Goal: Complete application form: Complete application form

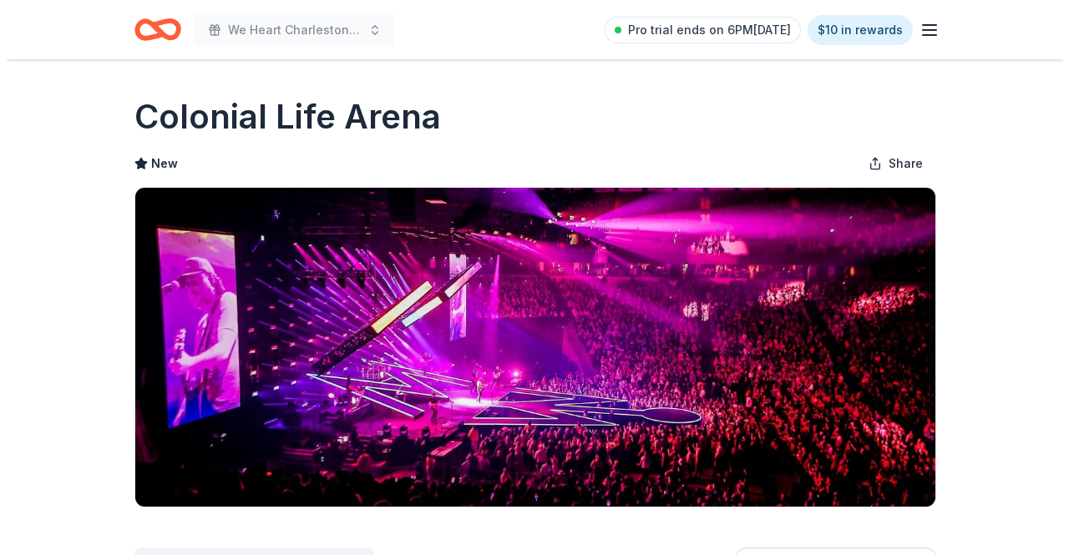
scroll to position [346, 0]
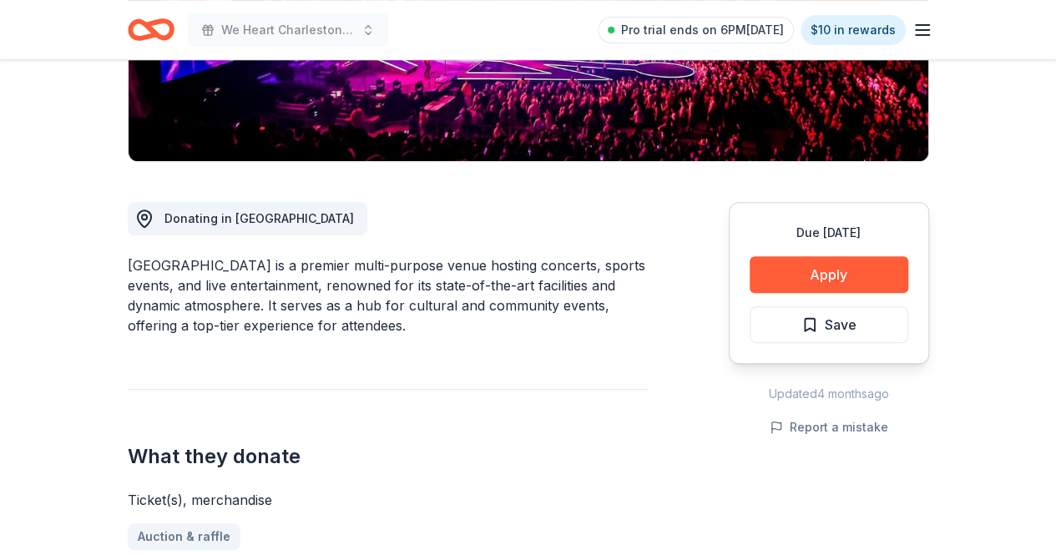
click at [825, 261] on button "Apply" at bounding box center [829, 274] width 159 height 37
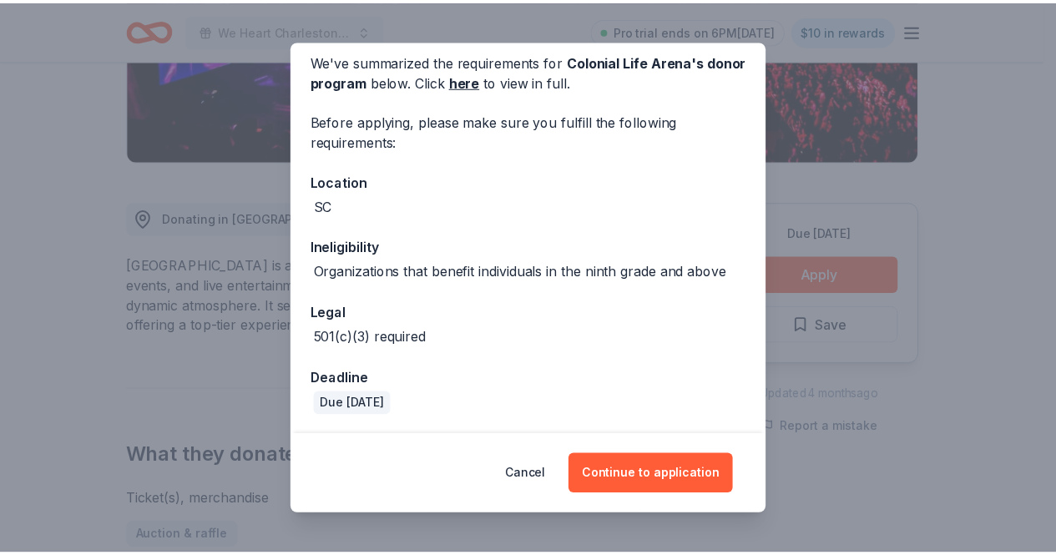
scroll to position [0, 0]
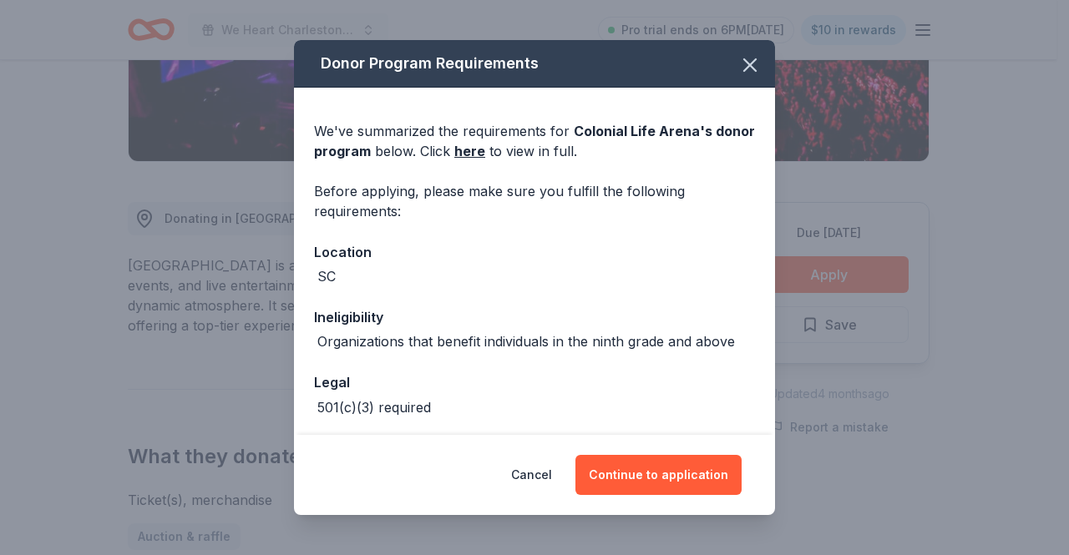
click at [746, 63] on icon "button" at bounding box center [749, 64] width 23 height 23
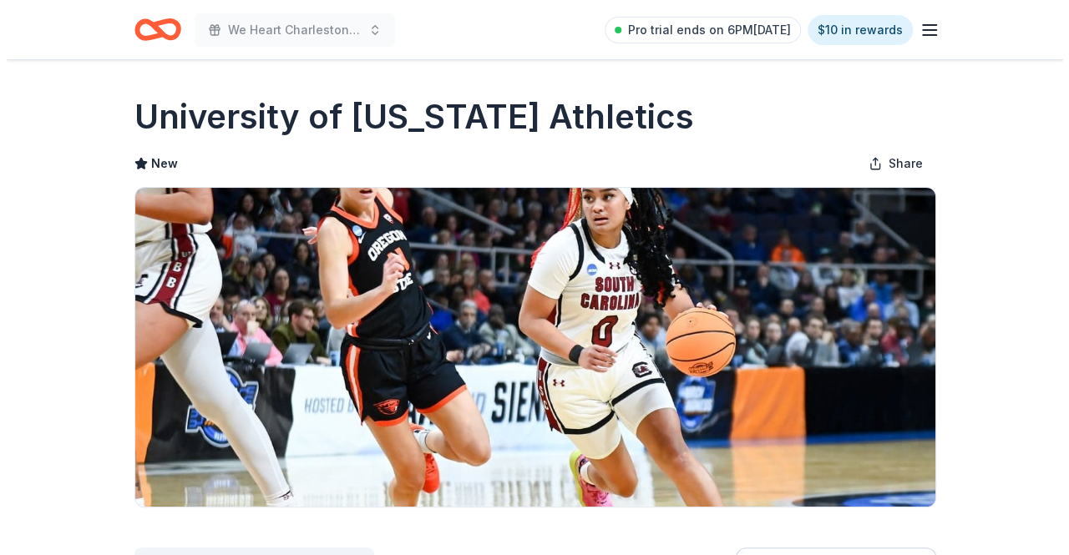
scroll to position [354, 0]
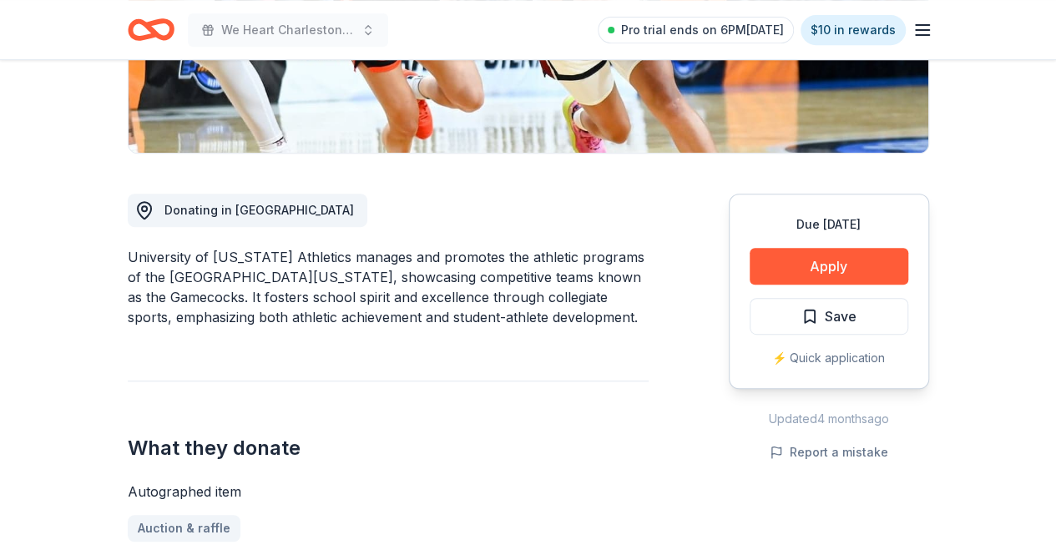
click at [818, 270] on button "Apply" at bounding box center [829, 266] width 159 height 37
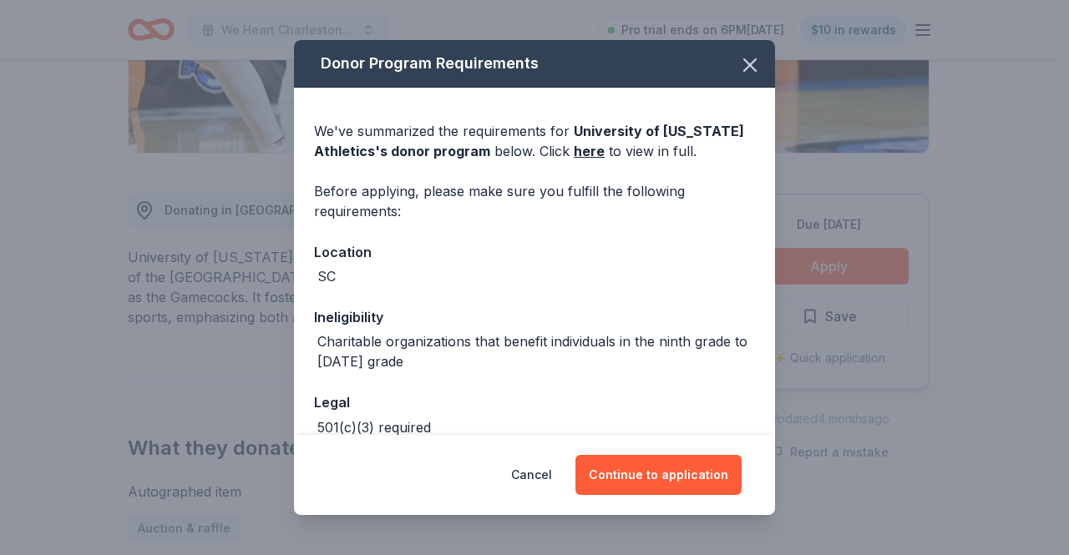
click at [655, 476] on button "Continue to application" at bounding box center [658, 475] width 166 height 40
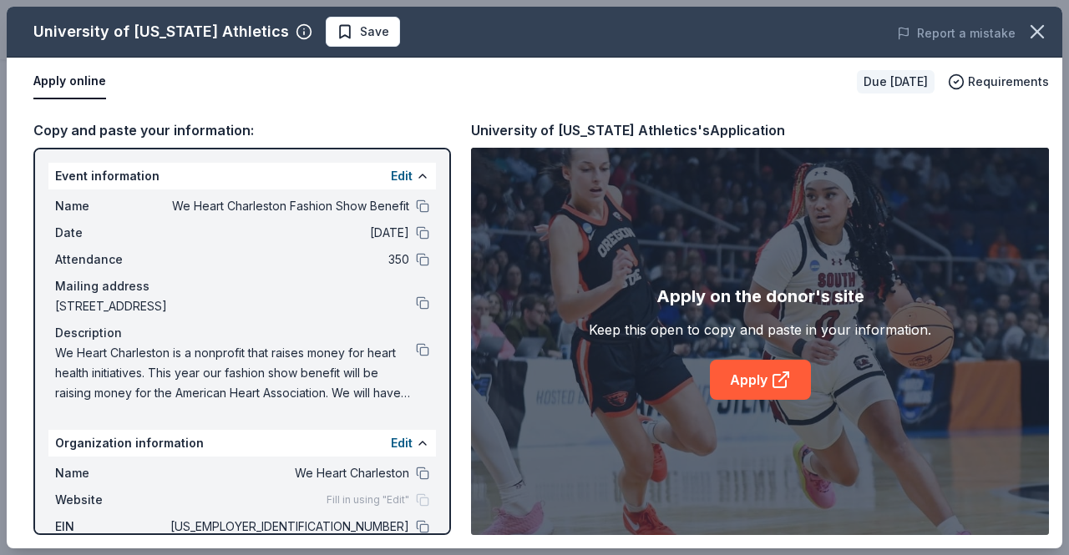
click at [736, 366] on link "Apply" at bounding box center [760, 380] width 101 height 40
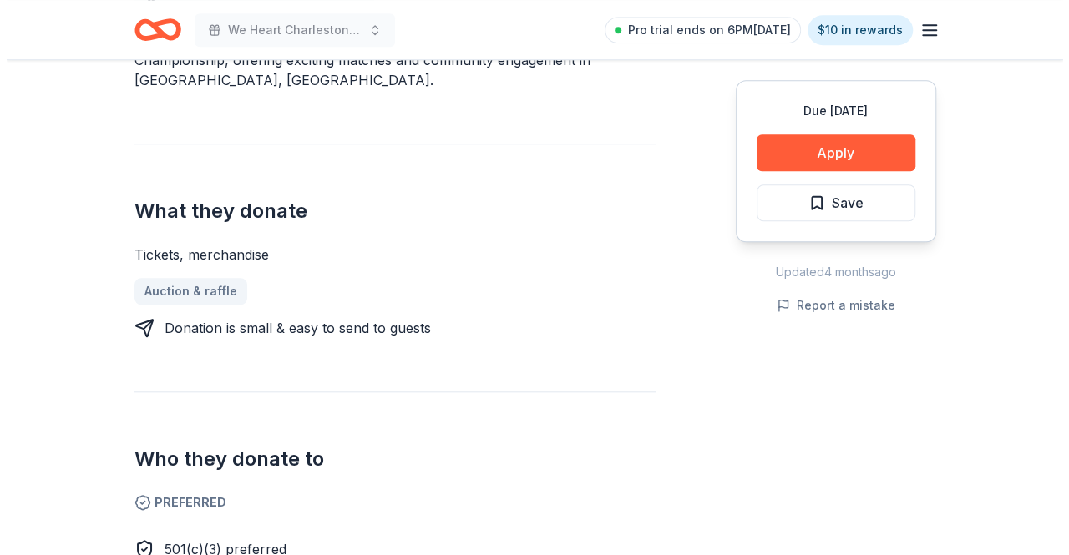
scroll to position [567, 0]
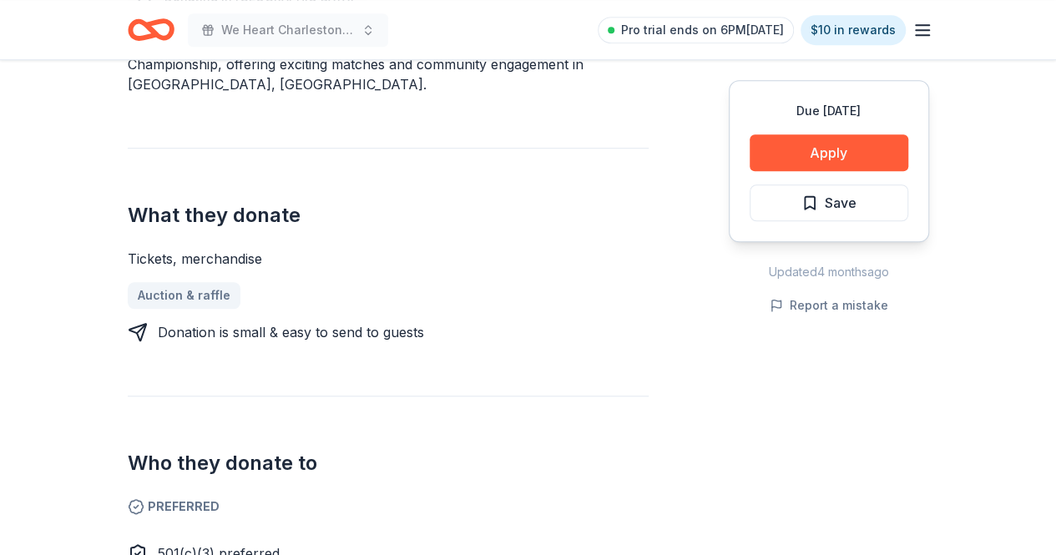
click at [808, 141] on button "Apply" at bounding box center [829, 152] width 159 height 37
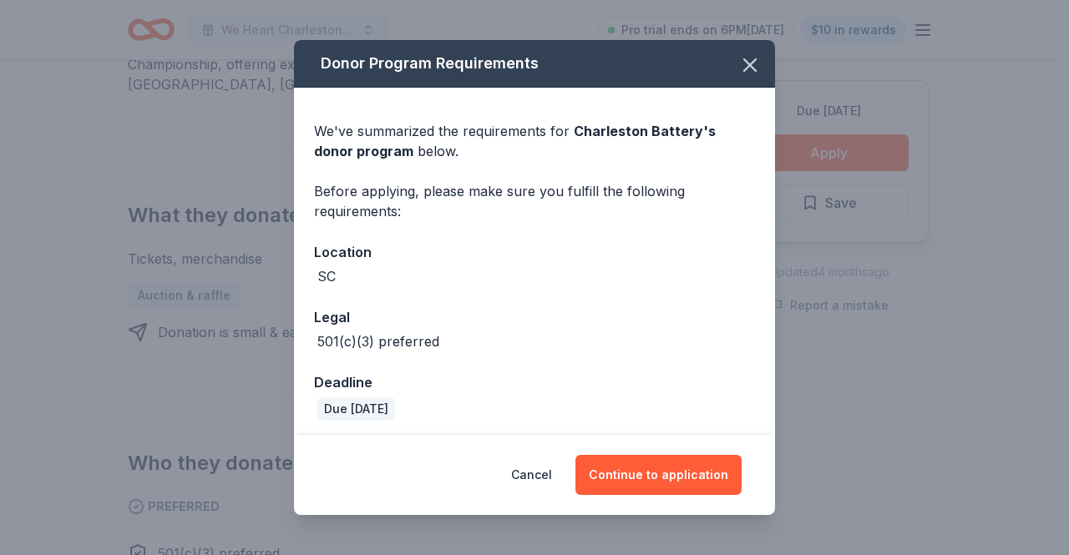
click at [645, 468] on button "Continue to application" at bounding box center [658, 475] width 166 height 40
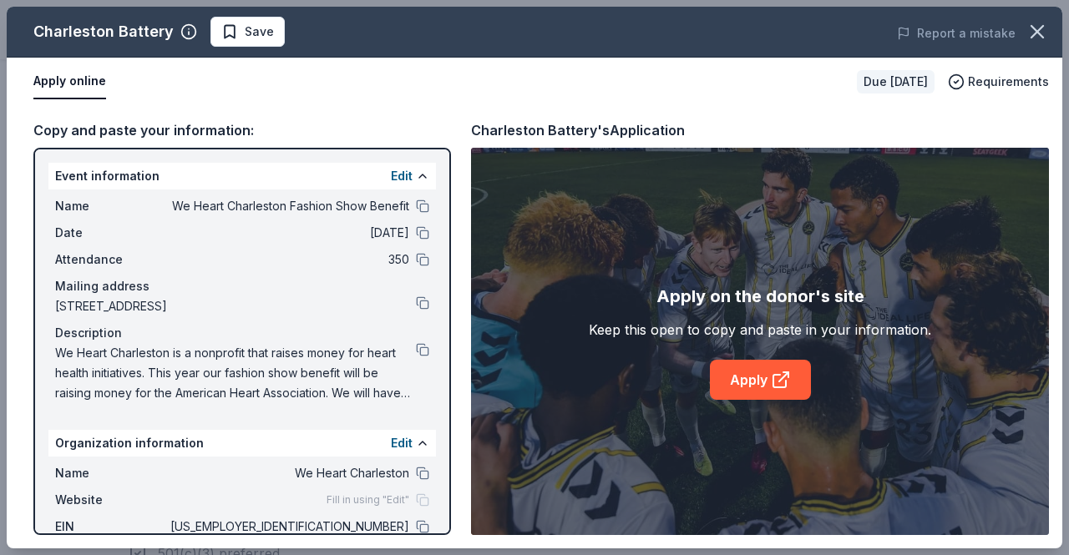
click at [761, 389] on link "Apply" at bounding box center [760, 380] width 101 height 40
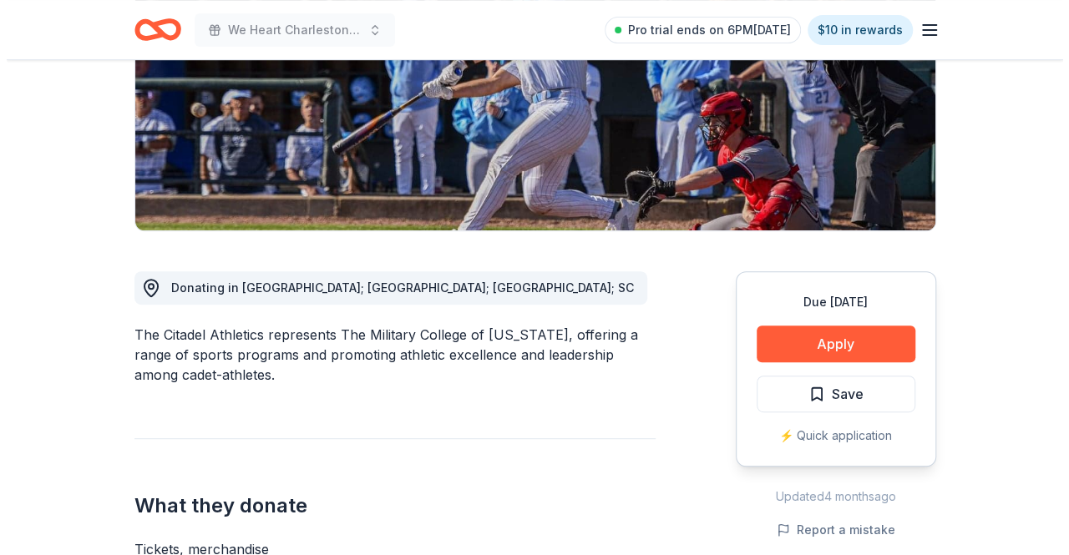
scroll to position [277, 0]
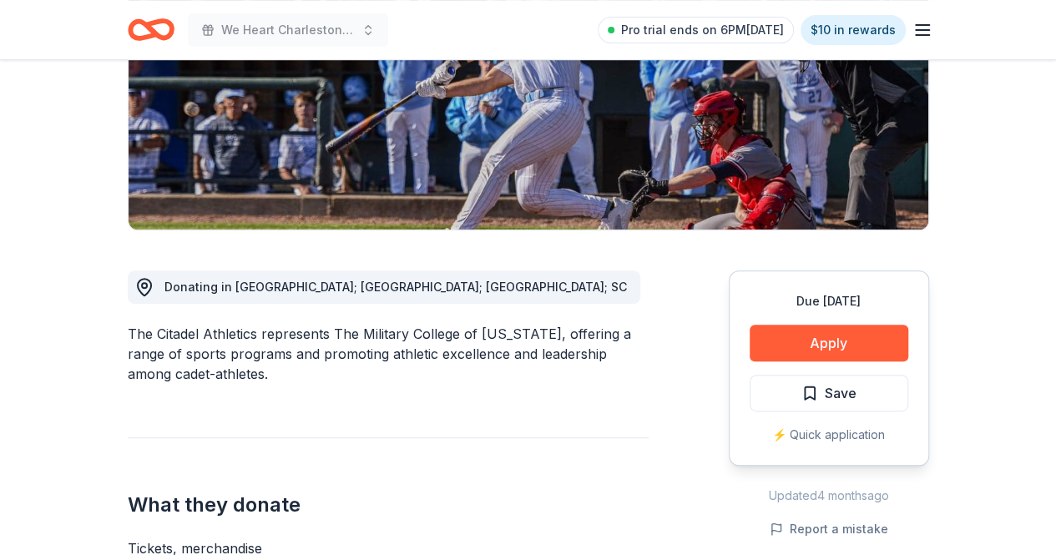
click at [802, 346] on button "Apply" at bounding box center [829, 343] width 159 height 37
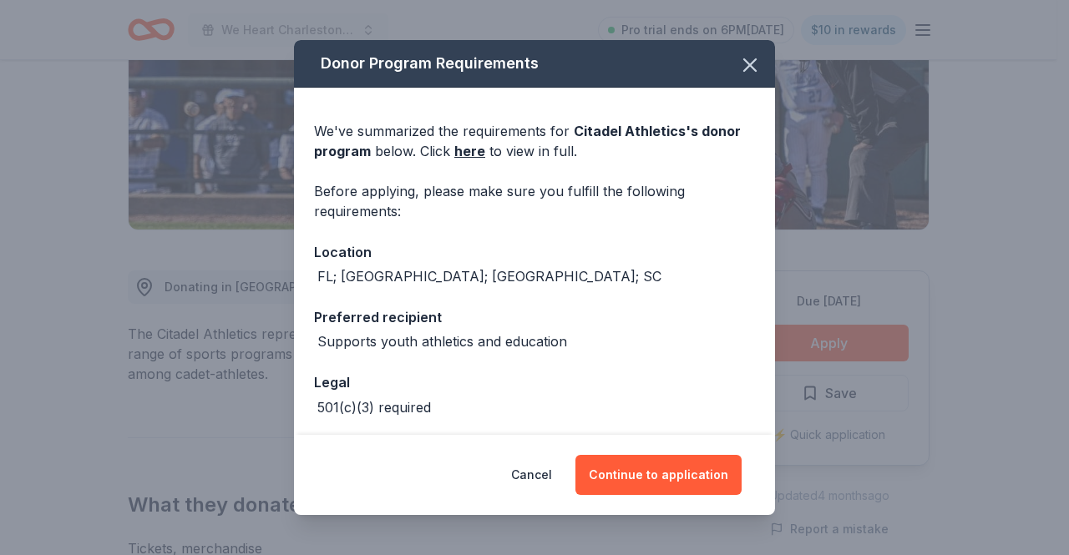
click at [719, 478] on button "Continue to application" at bounding box center [658, 475] width 166 height 40
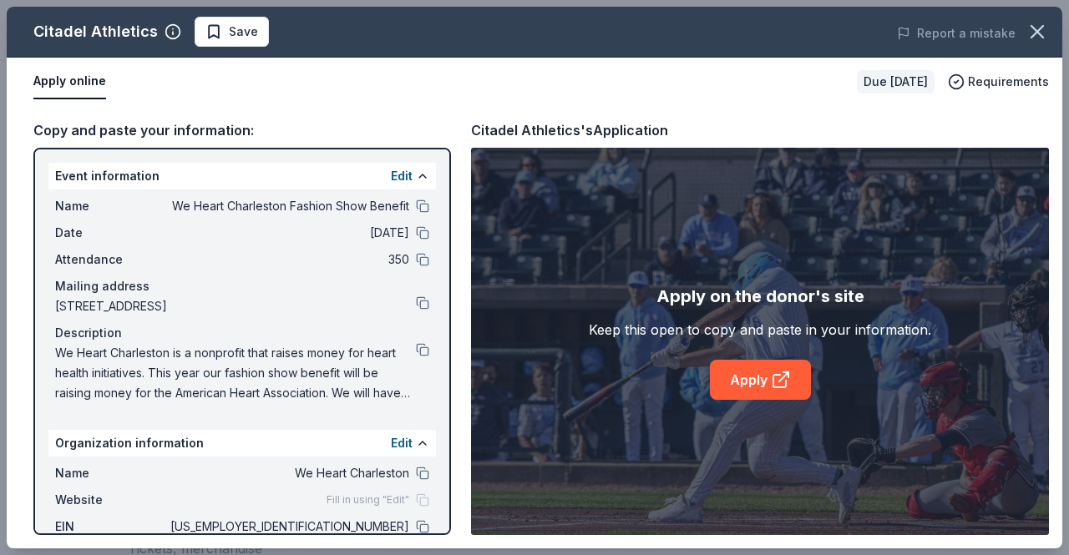
click at [762, 397] on link "Apply" at bounding box center [760, 380] width 101 height 40
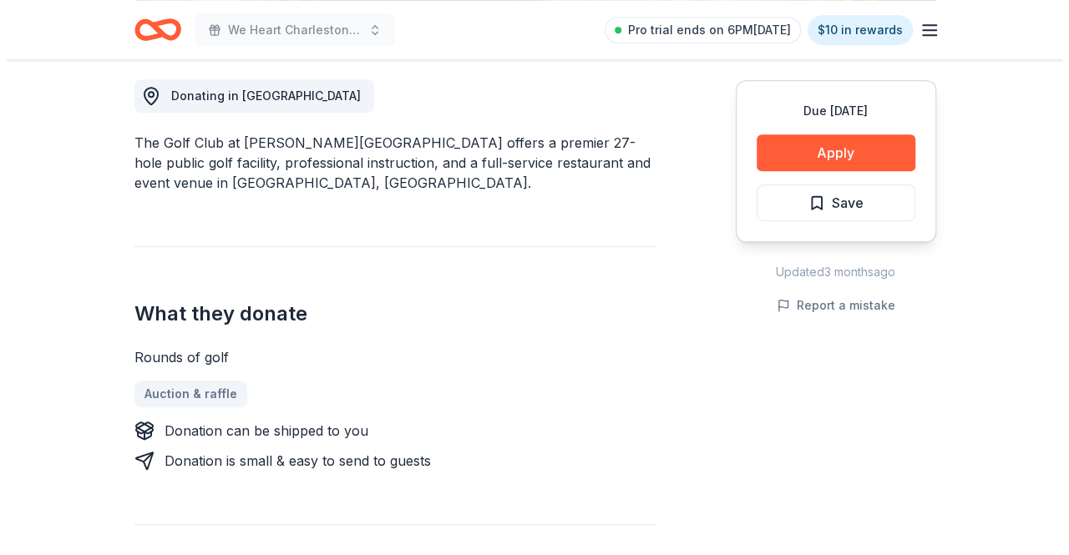
scroll to position [469, 0]
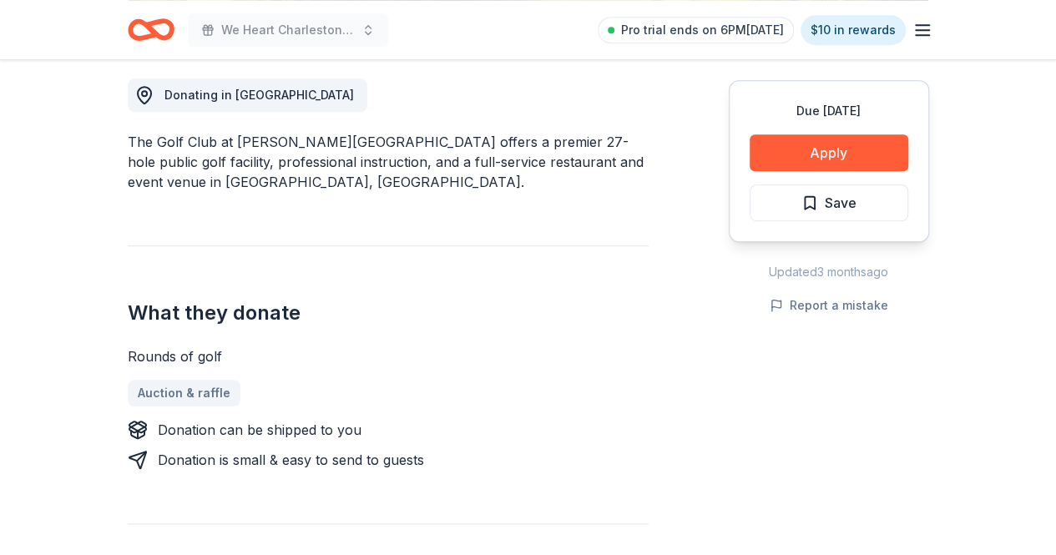
click at [822, 158] on button "Apply" at bounding box center [829, 152] width 159 height 37
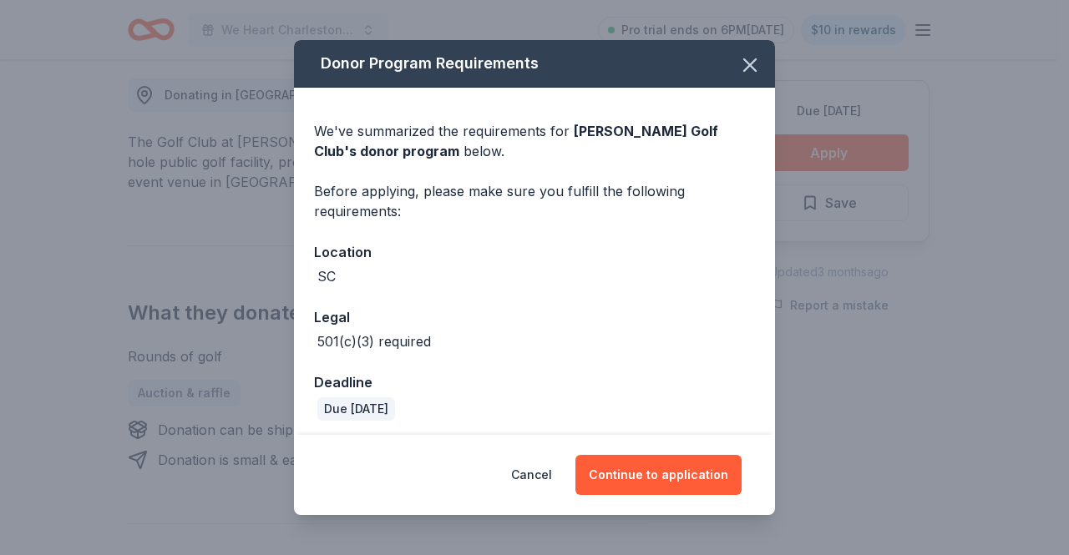
click at [636, 474] on button "Continue to application" at bounding box center [658, 475] width 166 height 40
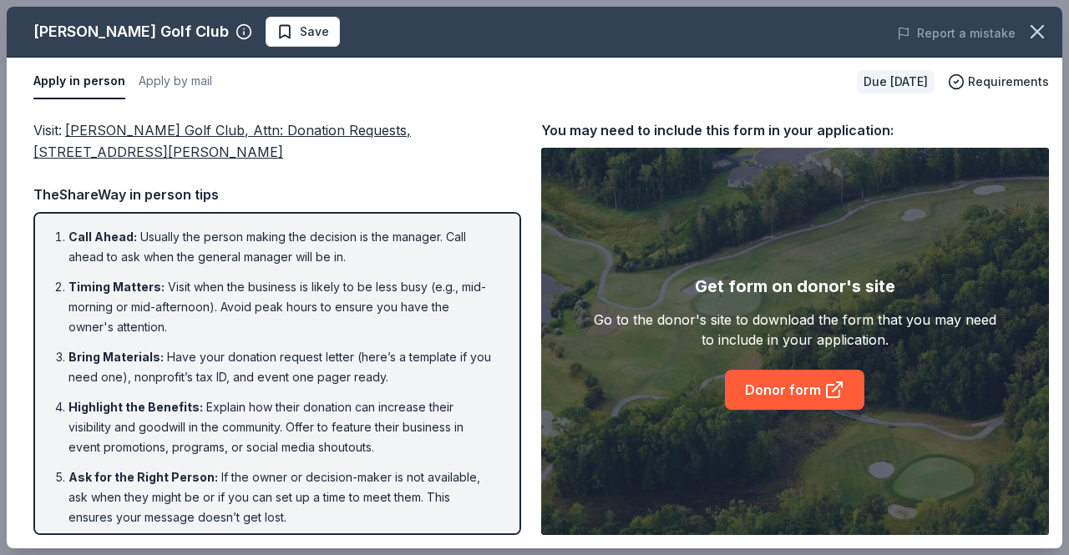
click at [752, 400] on link "Donor form" at bounding box center [794, 390] width 139 height 40
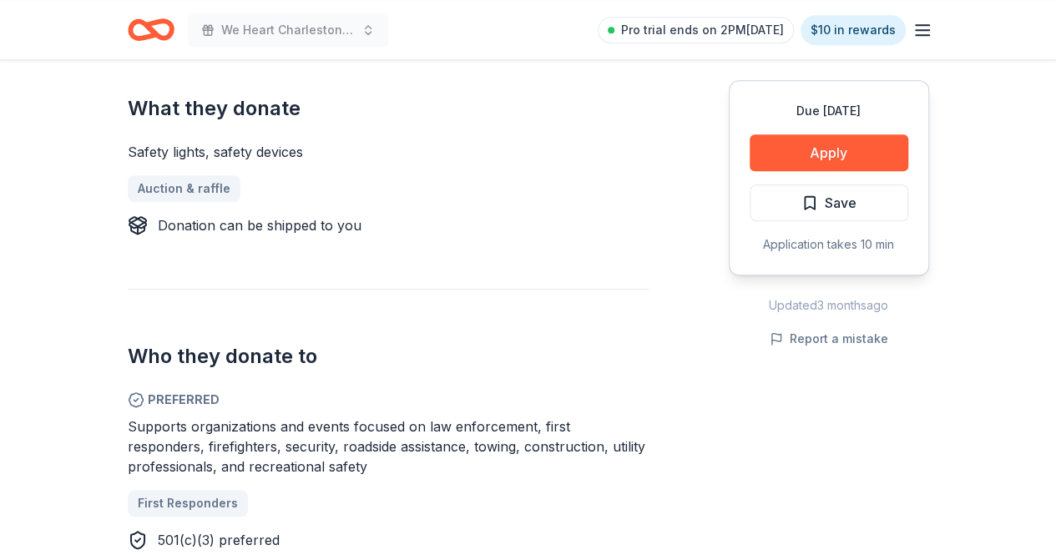
scroll to position [675, 0]
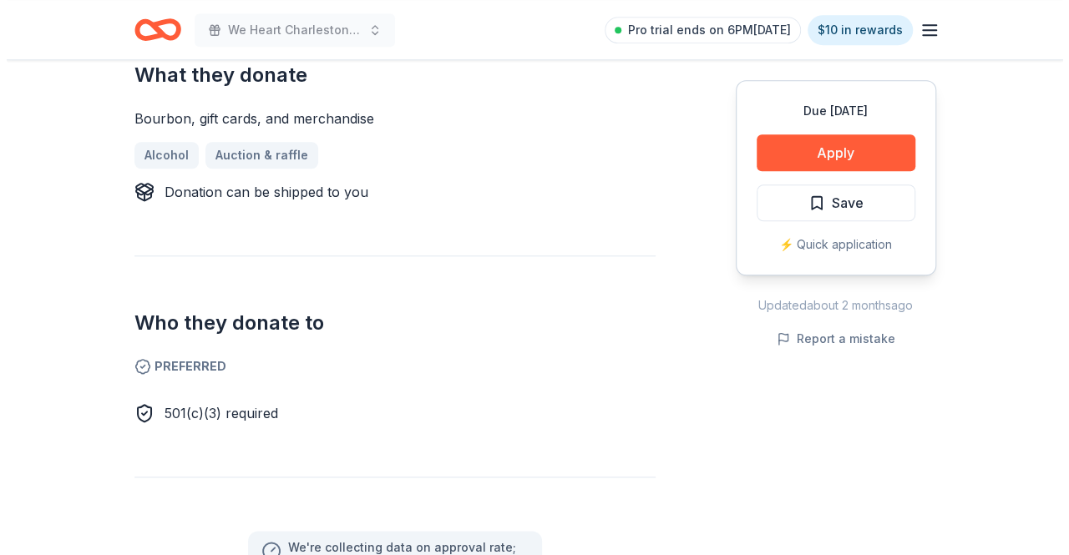
scroll to position [688, 0]
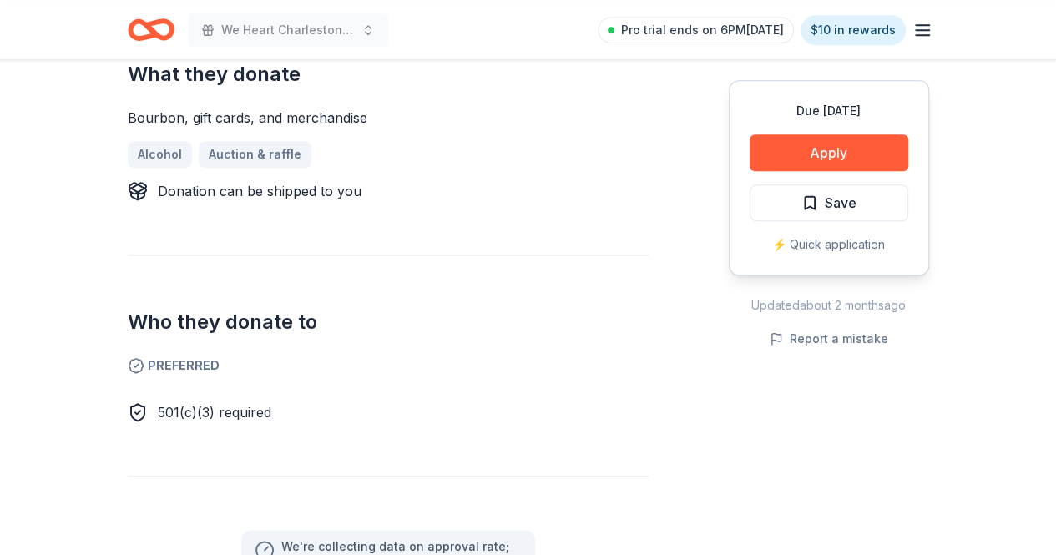
click at [798, 149] on button "Apply" at bounding box center [829, 152] width 159 height 37
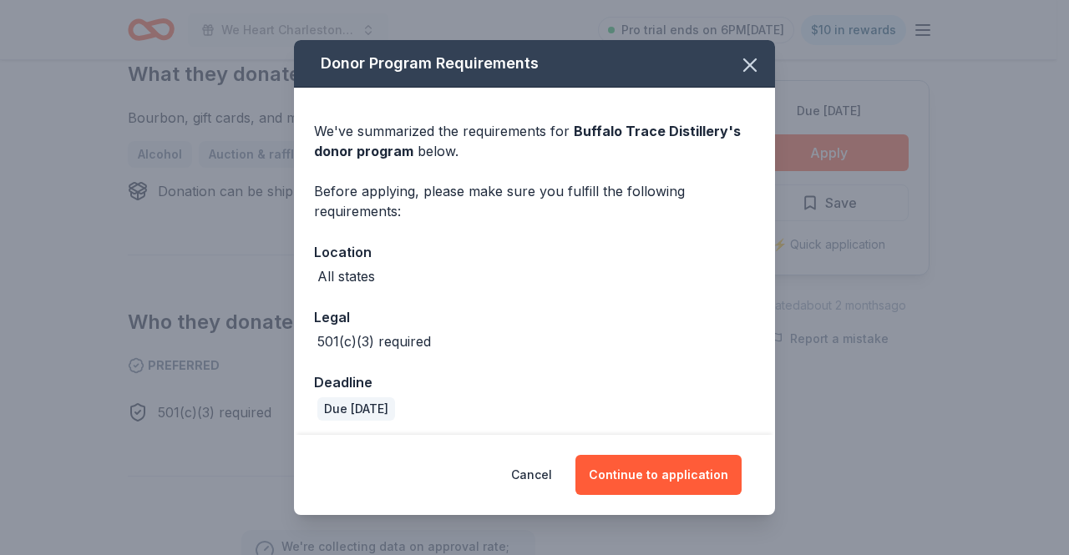
click at [685, 475] on button "Continue to application" at bounding box center [658, 475] width 166 height 40
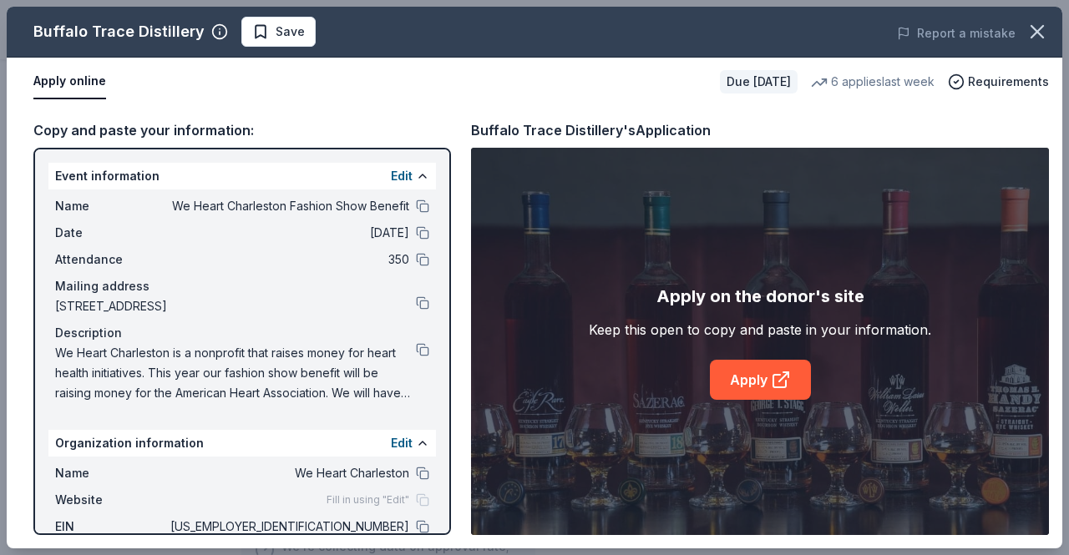
click at [751, 370] on link "Apply" at bounding box center [760, 380] width 101 height 40
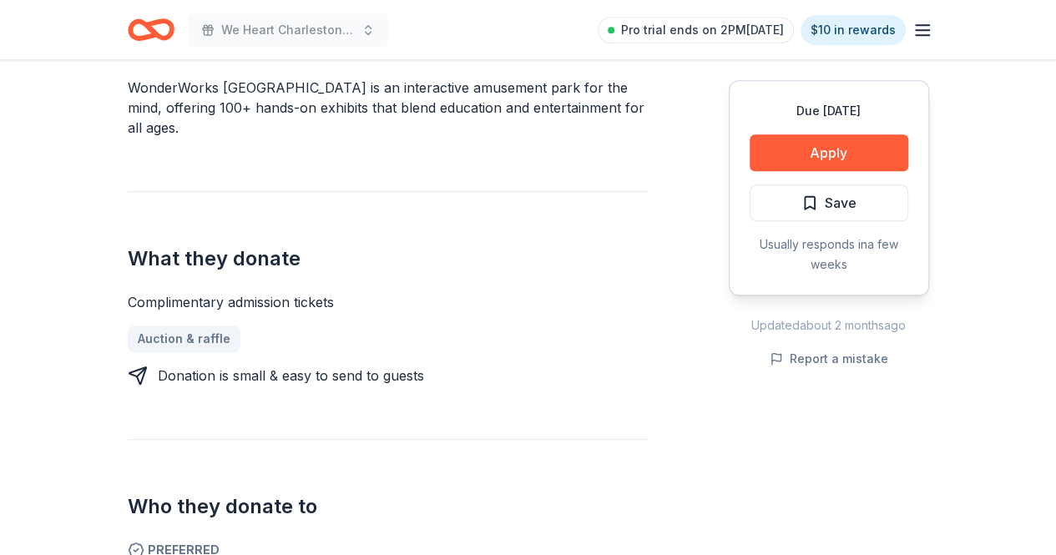
scroll to position [524, 0]
click at [847, 141] on button "Apply" at bounding box center [829, 152] width 159 height 37
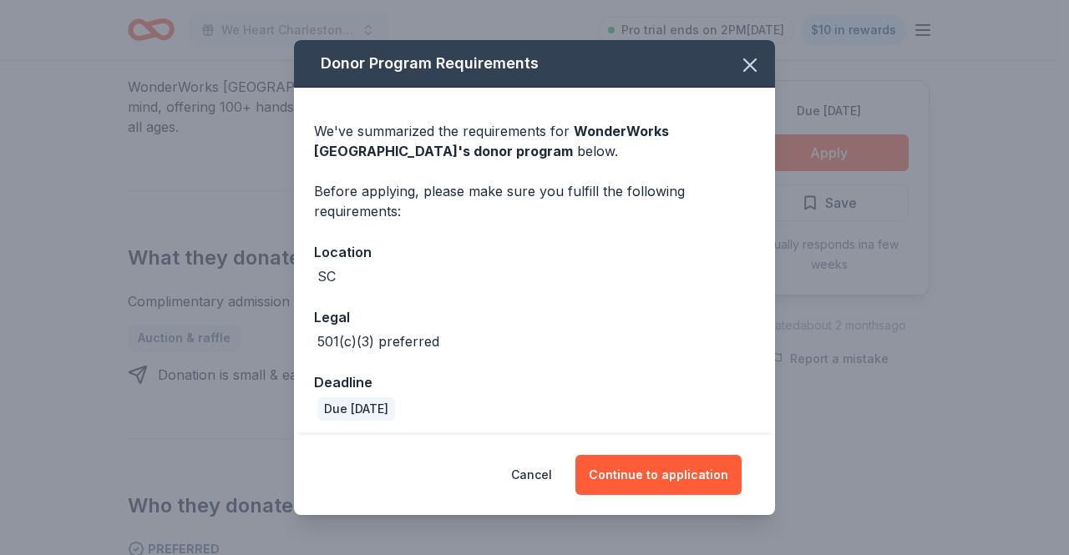
click at [738, 63] on icon "button" at bounding box center [749, 64] width 23 height 23
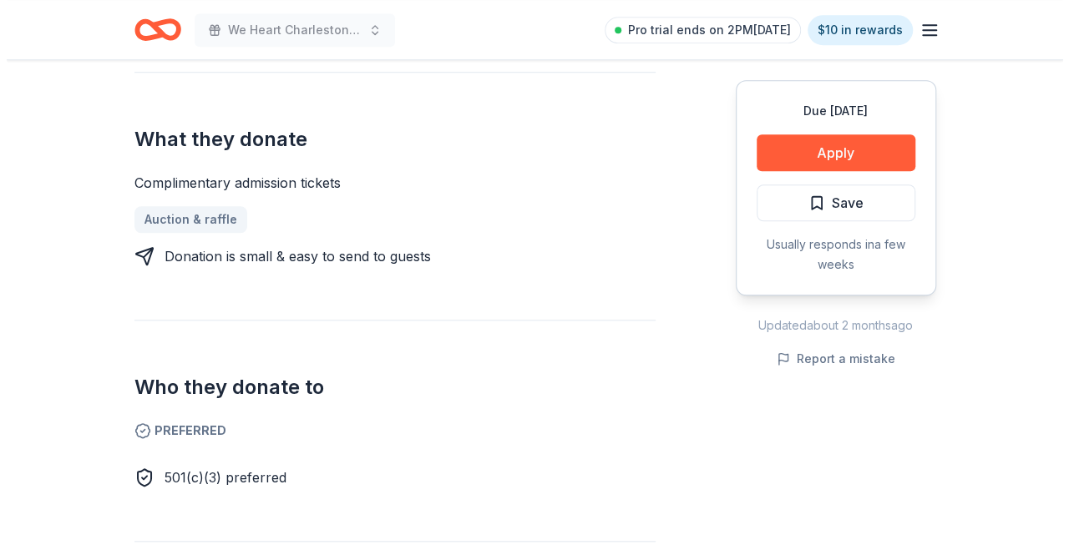
scroll to position [647, 0]
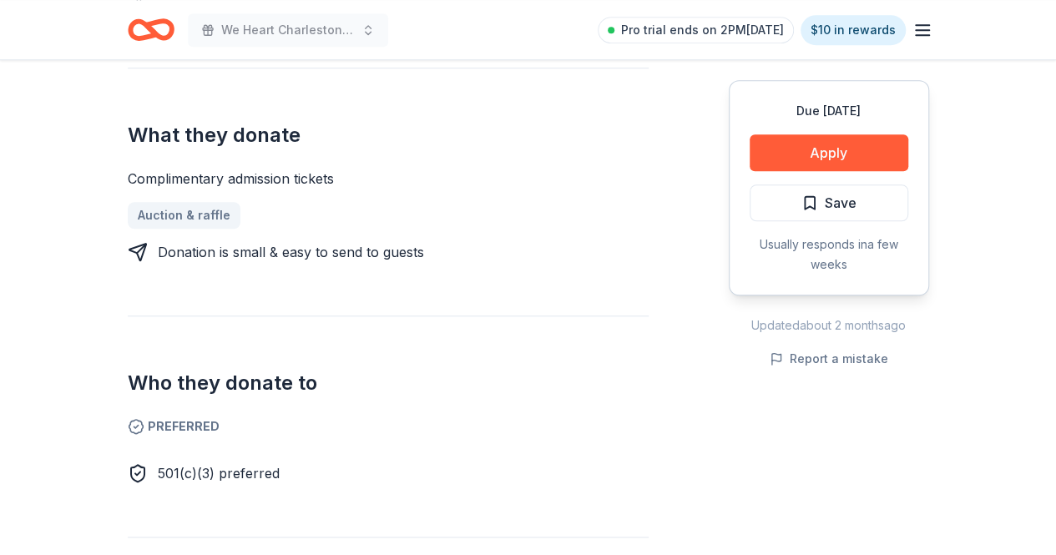
click at [811, 151] on button "Apply" at bounding box center [829, 152] width 159 height 37
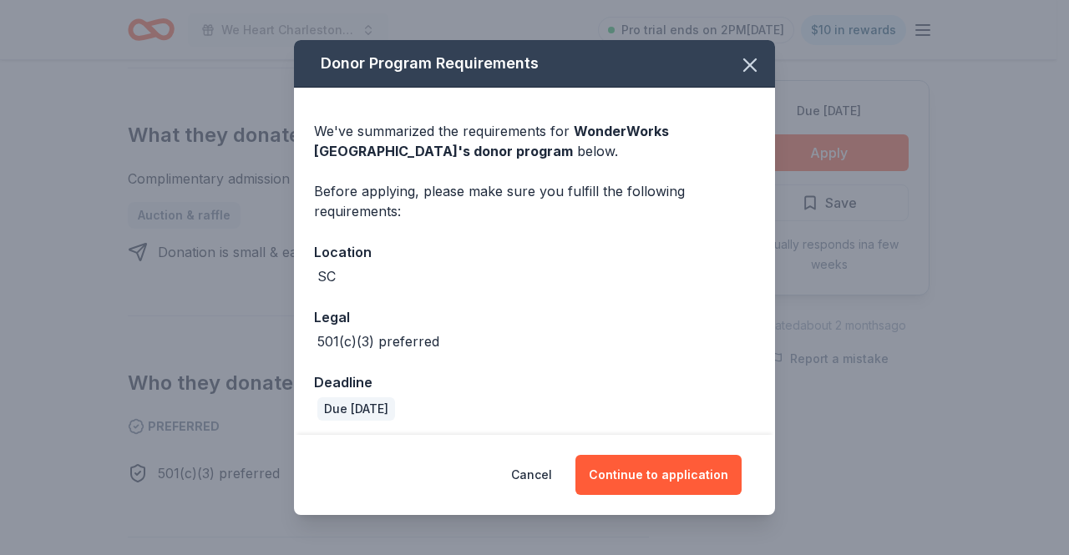
click at [646, 477] on button "Continue to application" at bounding box center [658, 475] width 166 height 40
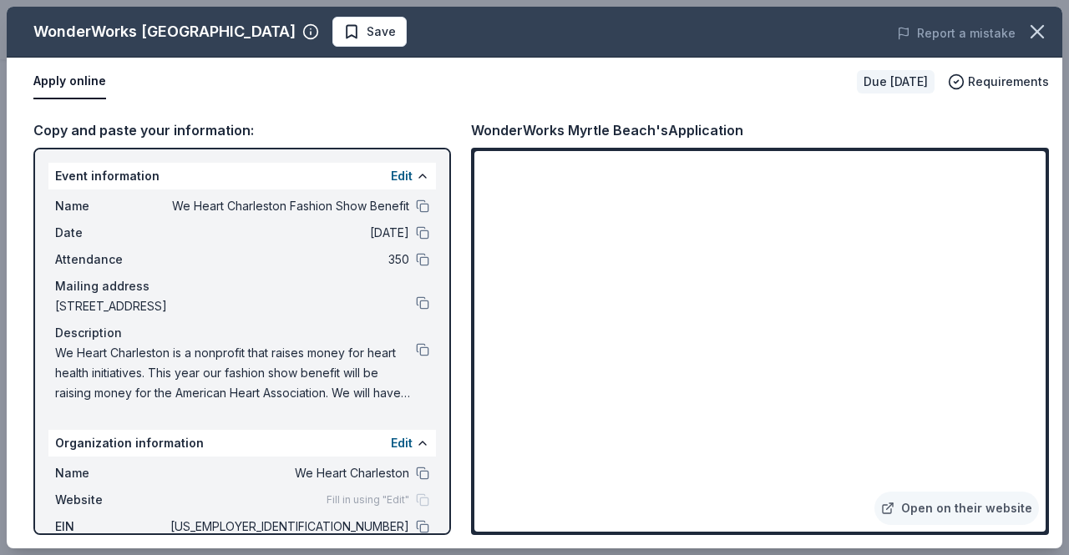
click at [935, 500] on link "Open on their website" at bounding box center [956, 508] width 164 height 33
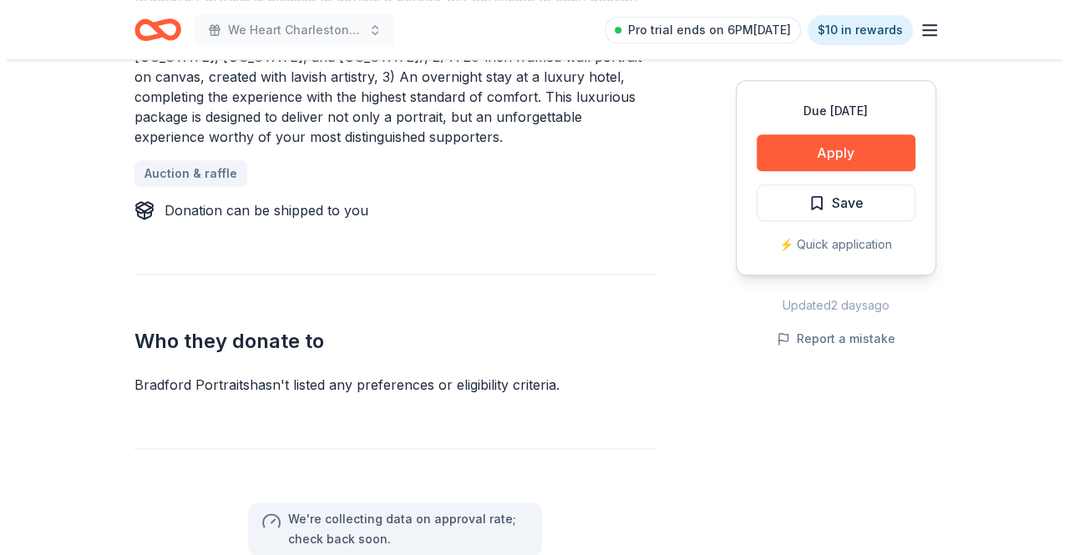
scroll to position [871, 0]
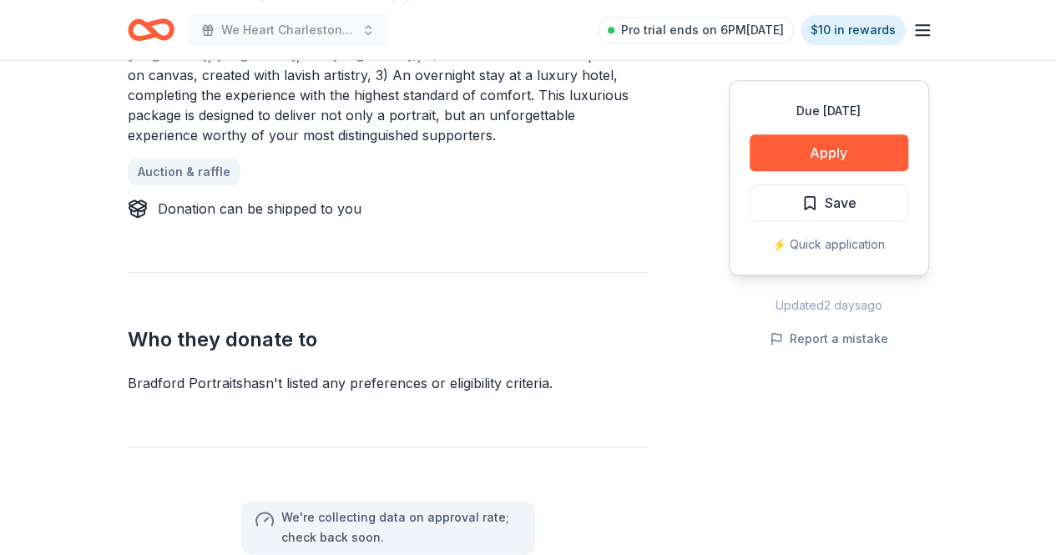
click at [811, 146] on button "Apply" at bounding box center [829, 152] width 159 height 37
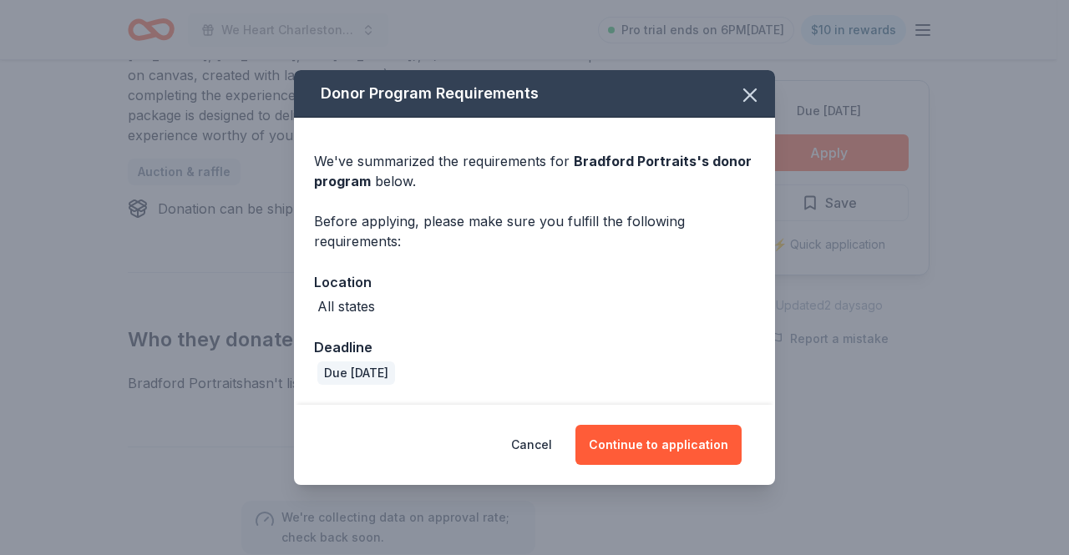
click at [674, 445] on button "Continue to application" at bounding box center [658, 445] width 166 height 40
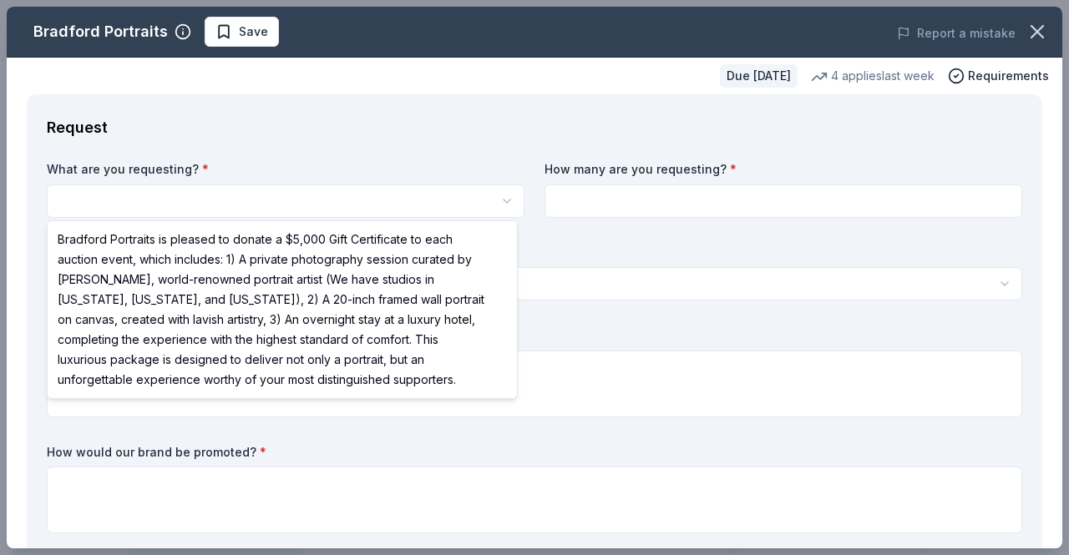
scroll to position [0, 0]
select select "Bradford Portraits is pleased to donate a $5,000 Gift Certificate to each aucti…"
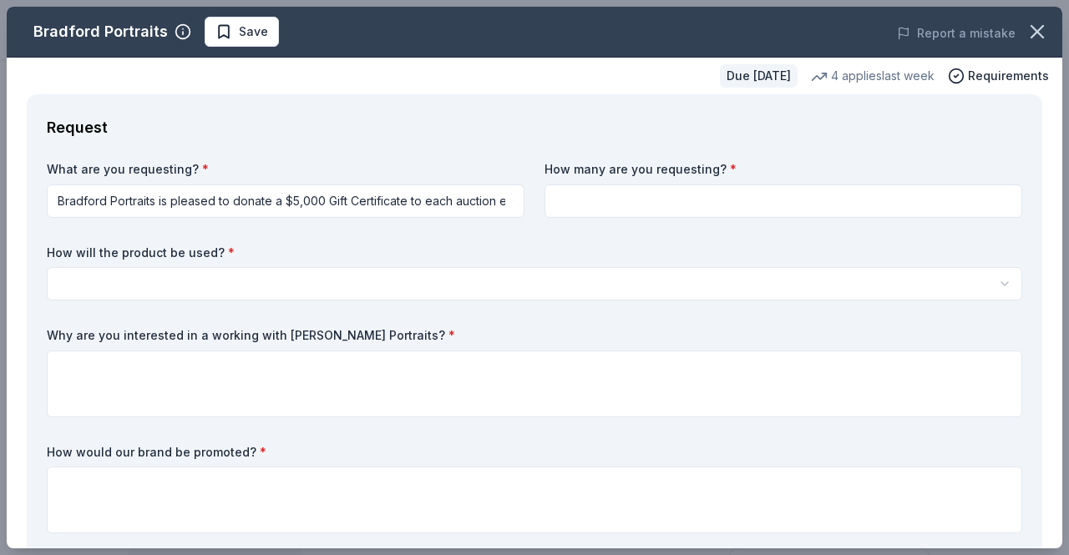
click at [583, 200] on input at bounding box center [783, 201] width 478 height 33
type input "1"
click at [498, 286] on html "We Heart Charleston Fashion Show Benefit Save Apply Due [DATE] [PERSON_NAME] Po…" at bounding box center [534, 277] width 1069 height 555
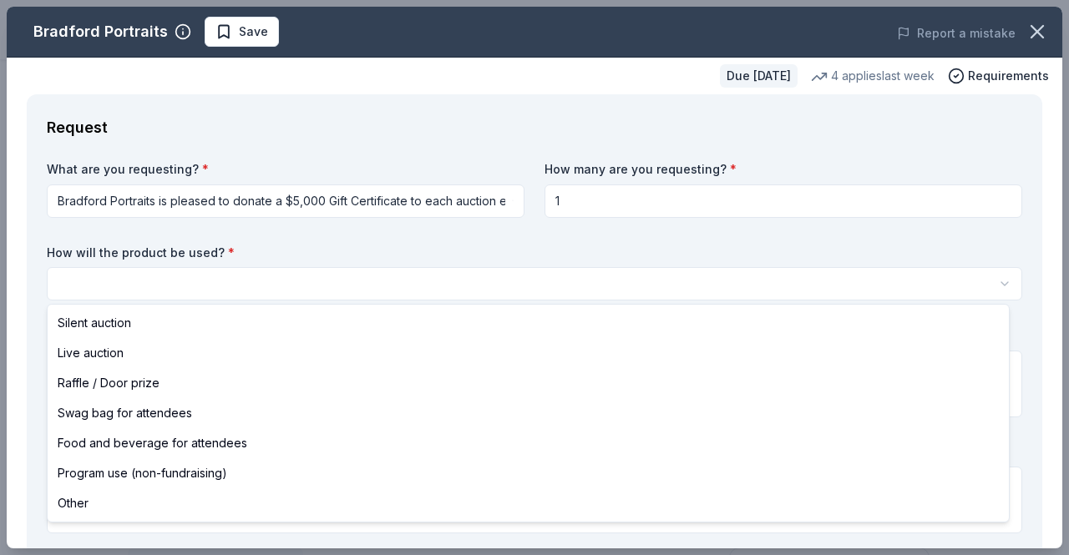
select select "liveAuction"
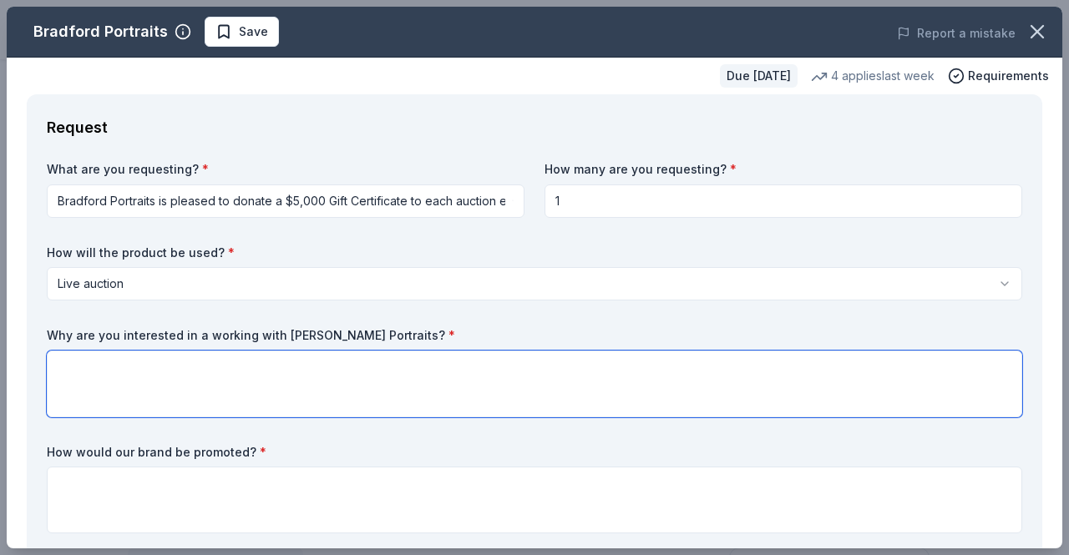
click at [330, 363] on textarea at bounding box center [534, 384] width 975 height 67
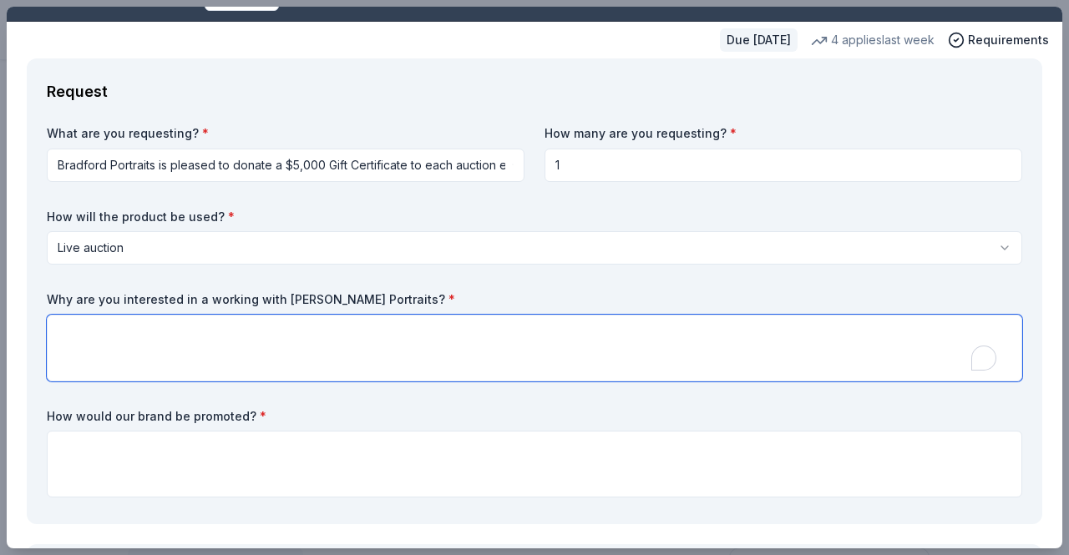
scroll to position [35, 0]
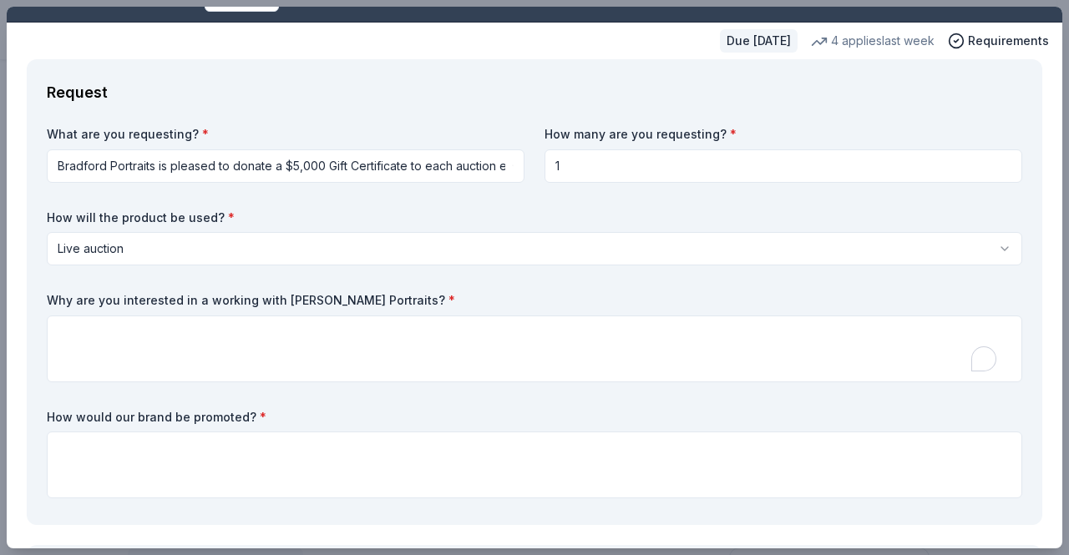
click at [421, 282] on div "What are you requesting? * Bradford Portraits is pleased to donate a $5,000 Gif…" at bounding box center [534, 315] width 975 height 379
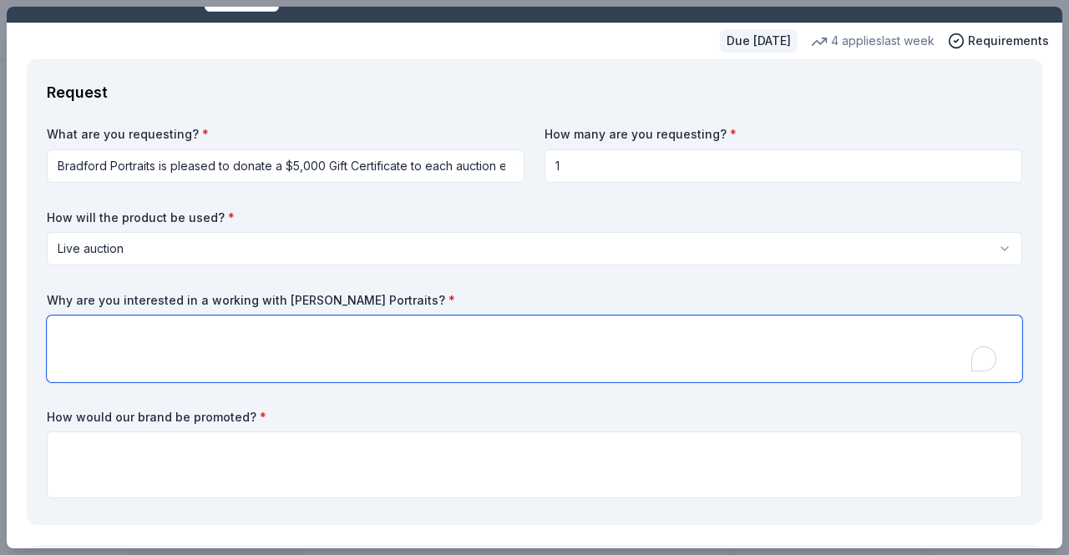
click at [388, 331] on textarea "To enrich screen reader interactions, please activate Accessibility in Grammarl…" at bounding box center [534, 349] width 975 height 67
click at [388, 325] on textarea "We are actually trying to bring" at bounding box center [534, 349] width 975 height 67
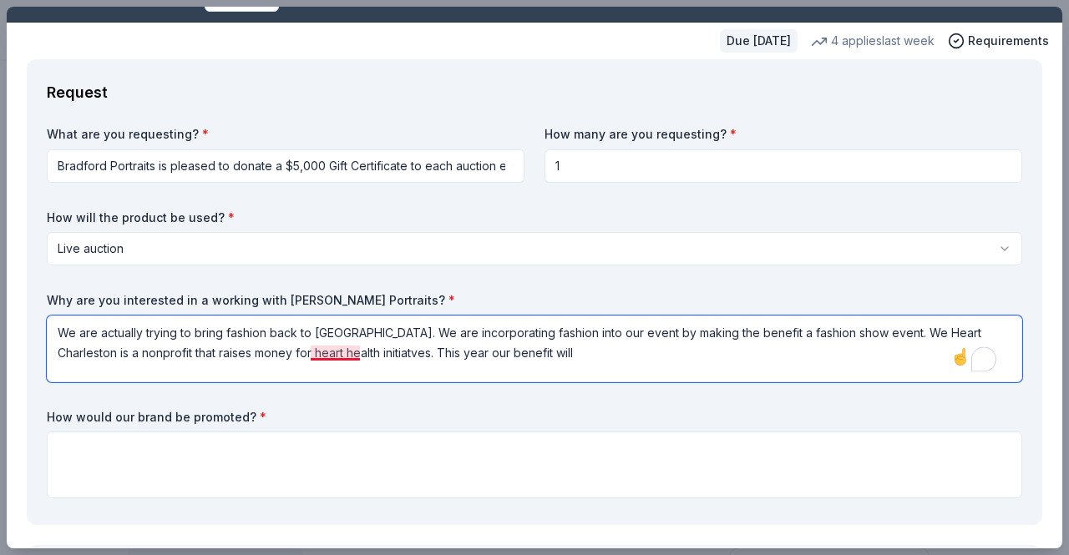
click at [339, 356] on textarea "We are actually trying to bring fashion back to [GEOGRAPHIC_DATA]. We are incor…" at bounding box center [534, 349] width 975 height 67
click at [527, 360] on textarea "We are actually trying to bring fashion back to [GEOGRAPHIC_DATA]. We are incor…" at bounding box center [534, 349] width 975 height 67
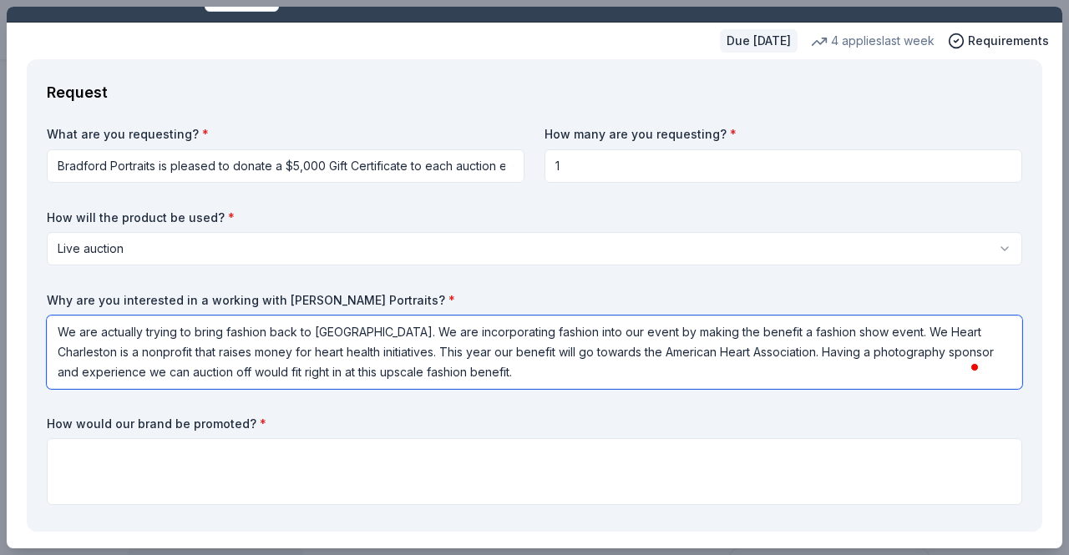
scroll to position [1, 0]
type textarea "We are actually trying to bring fashion back to [GEOGRAPHIC_DATA]. We are incor…"
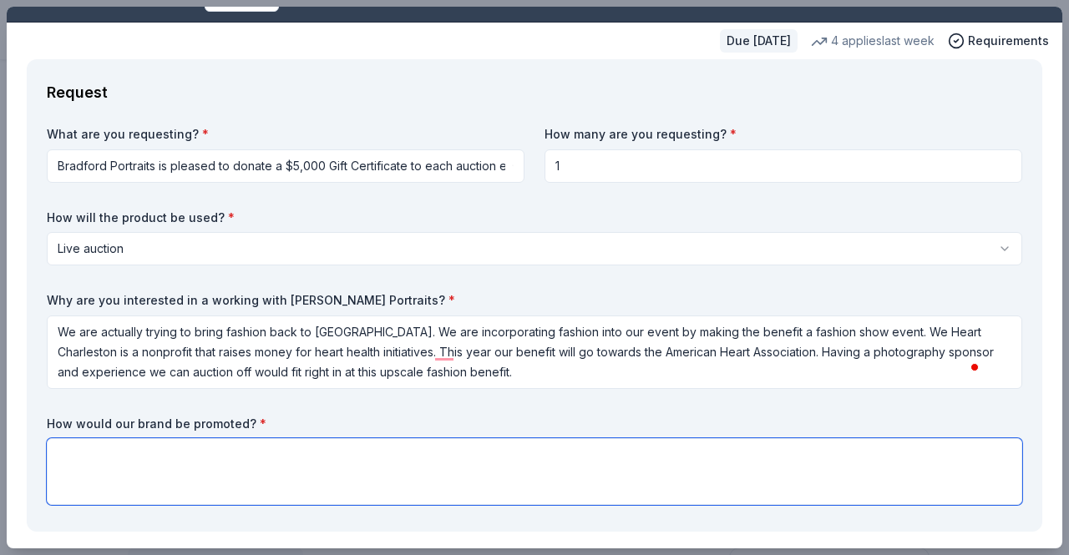
click at [325, 451] on textarea at bounding box center [534, 471] width 975 height 67
click at [457, 447] on textarea "To enrich screen reader interactions, please activate Accessibility in Grammarl…" at bounding box center [534, 471] width 975 height 67
paste textarea "Sponsorship opportunities include show branding, product integration, and digit…"
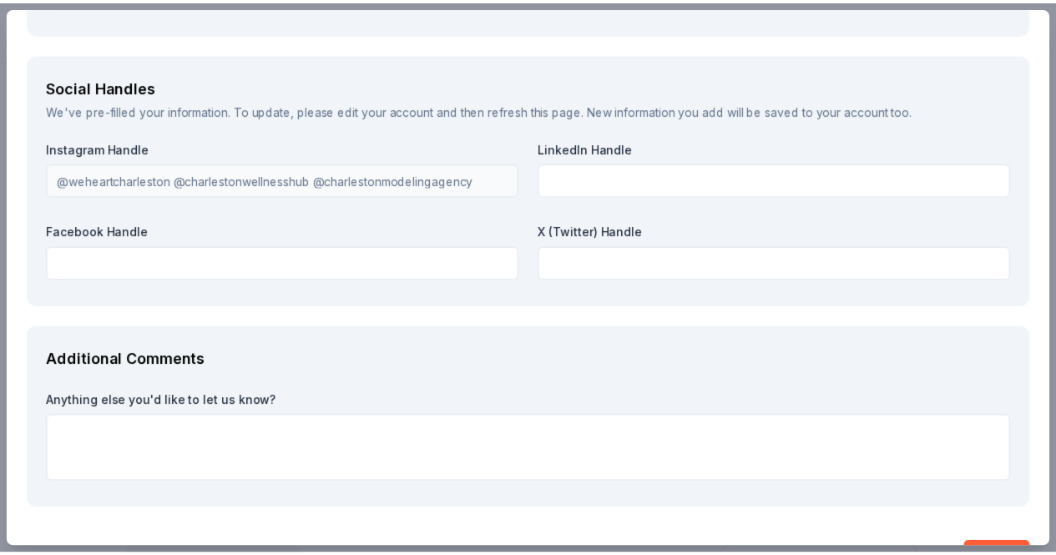
scroll to position [2219, 0]
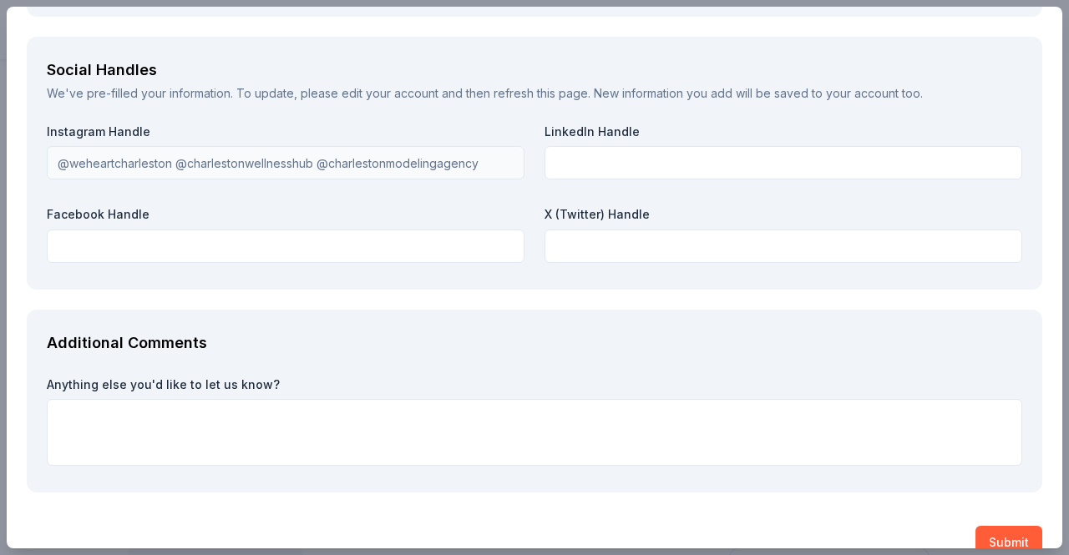
type textarea "Sponsorship opportunities include show branding, product integration, and digit…"
click at [988, 526] on button "Submit" at bounding box center [1008, 542] width 67 height 33
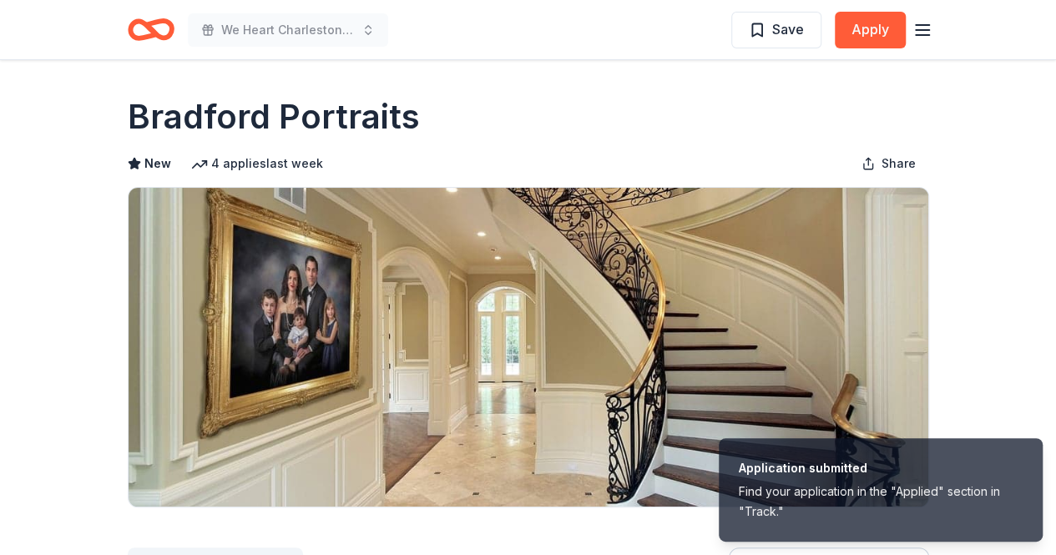
scroll to position [2247, 0]
